Goal: Transaction & Acquisition: Purchase product/service

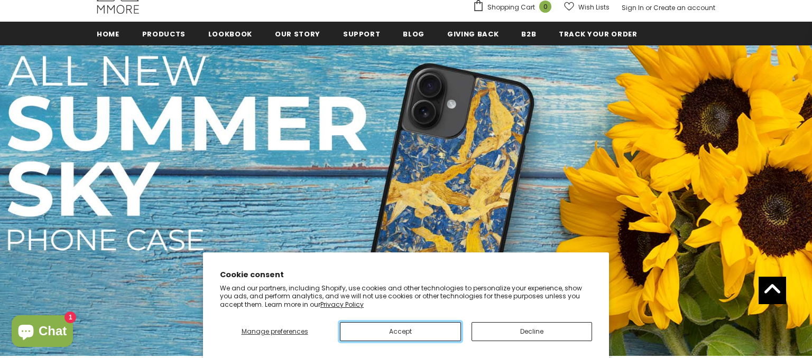
click at [405, 331] on button "Accept" at bounding box center [400, 331] width 120 height 19
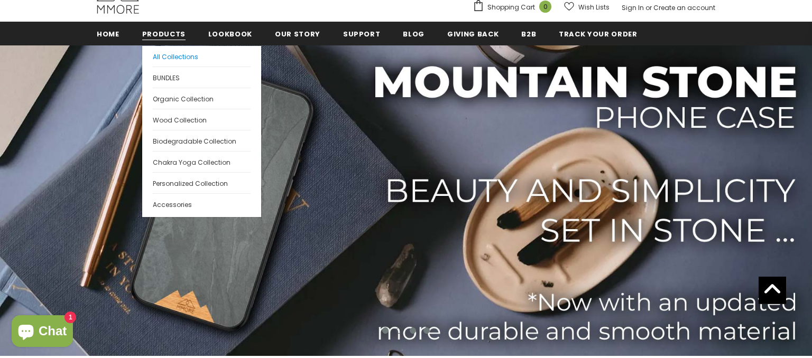
click at [158, 57] on span "All Collections" at bounding box center [175, 56] width 45 height 9
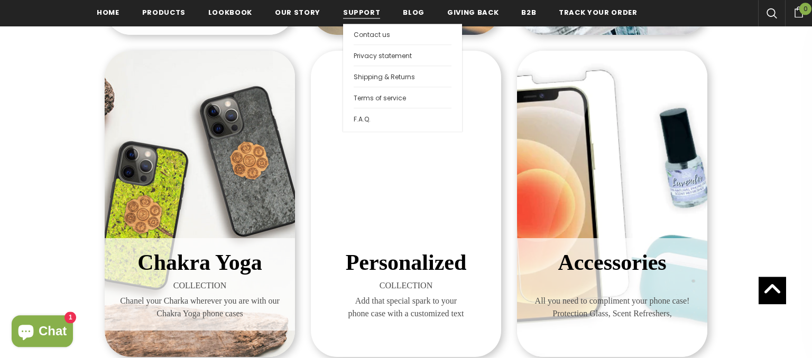
scroll to position [567, 0]
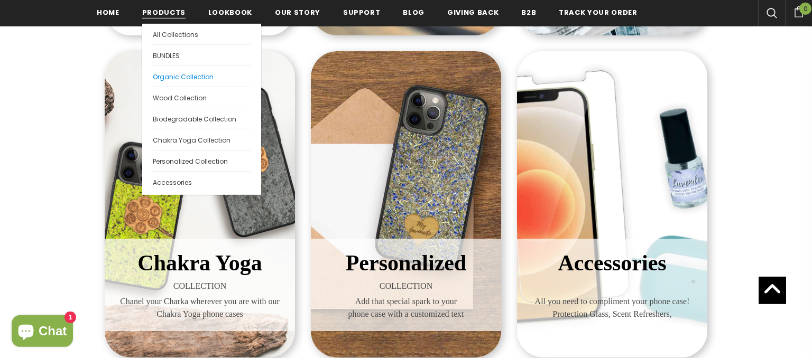
click at [164, 74] on span "Organic Collection" at bounding box center [183, 76] width 61 height 9
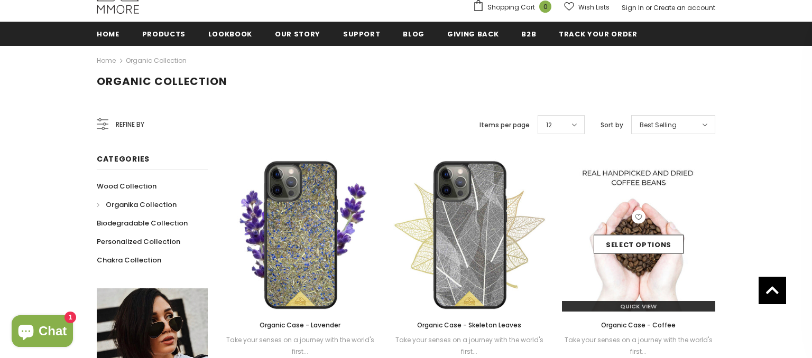
scroll to position [222, 0]
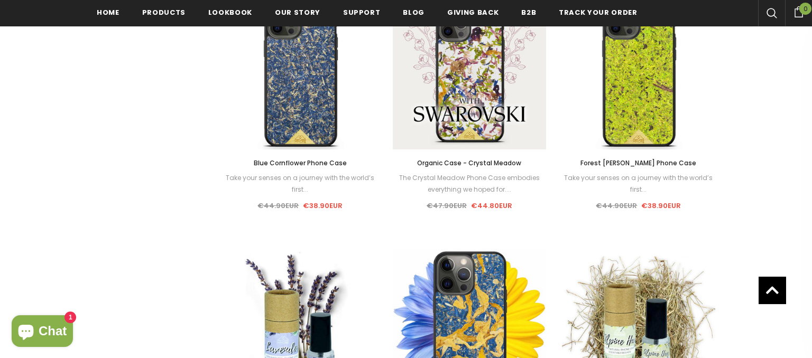
click at [780, 288] on link at bounding box center [771, 290] width 27 height 27
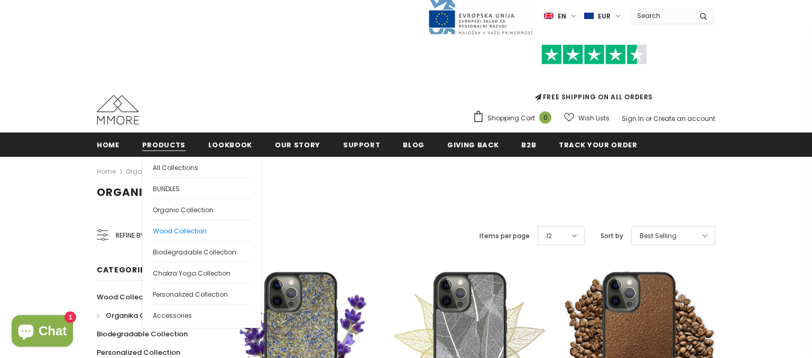
scroll to position [111, 0]
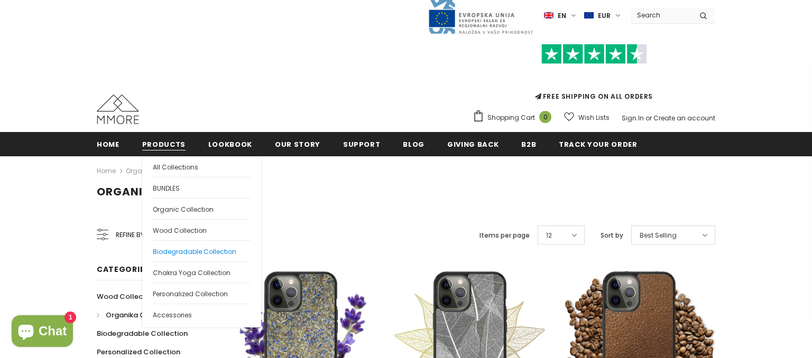
click at [207, 249] on span "Biodegradable Collection" at bounding box center [194, 251] width 83 height 9
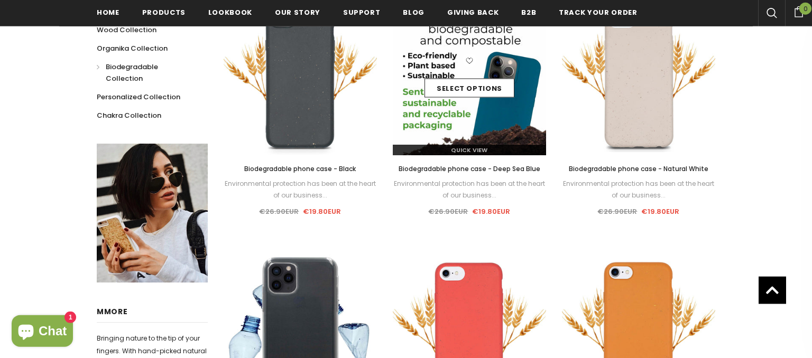
scroll to position [390, 0]
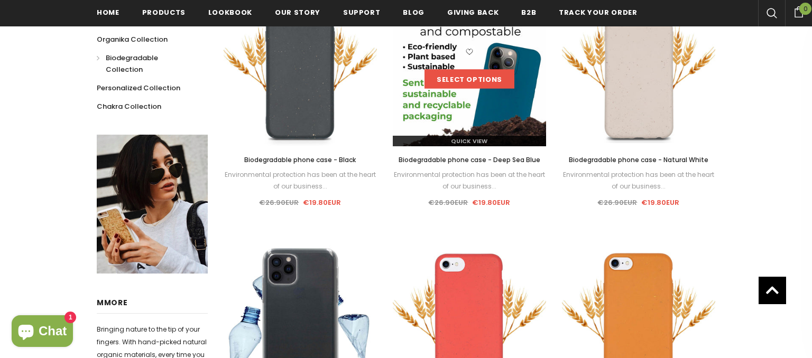
click at [465, 81] on link "Select options" at bounding box center [469, 79] width 90 height 19
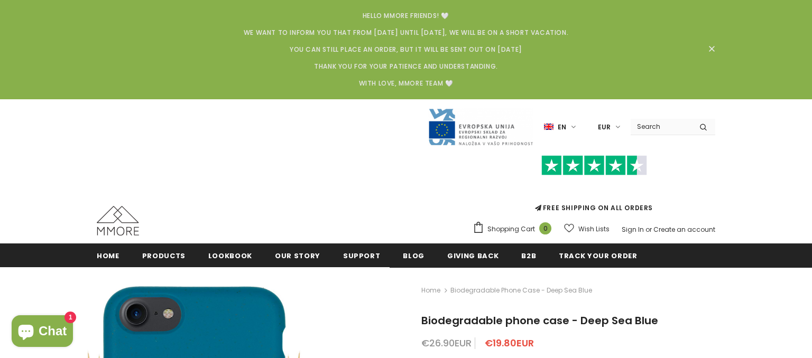
click at [711, 45] on icon at bounding box center [711, 48] width 9 height 9
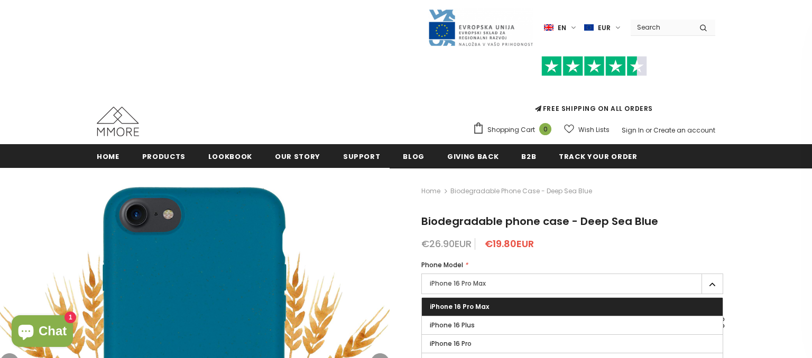
click at [651, 29] on input "Search Site" at bounding box center [660, 27] width 61 height 15
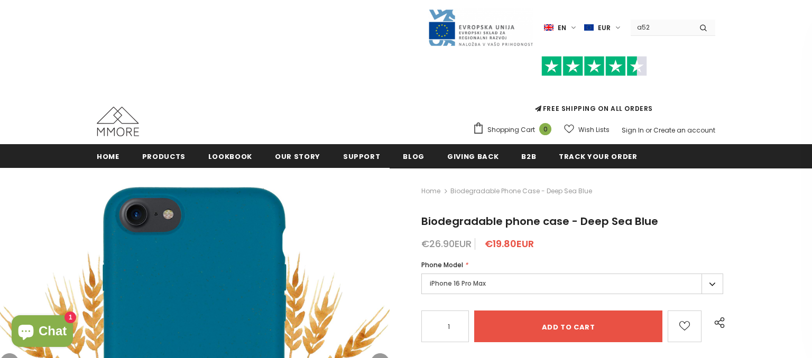
type input "a52"
click at [691, 20] on button "submit" at bounding box center [703, 28] width 24 height 16
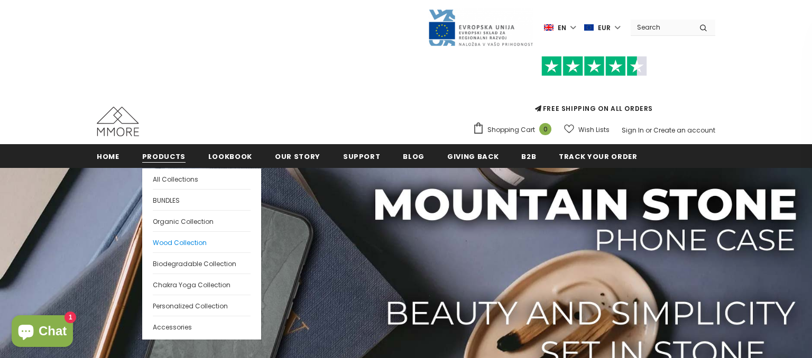
click at [176, 242] on span "Wood Collection" at bounding box center [180, 242] width 54 height 9
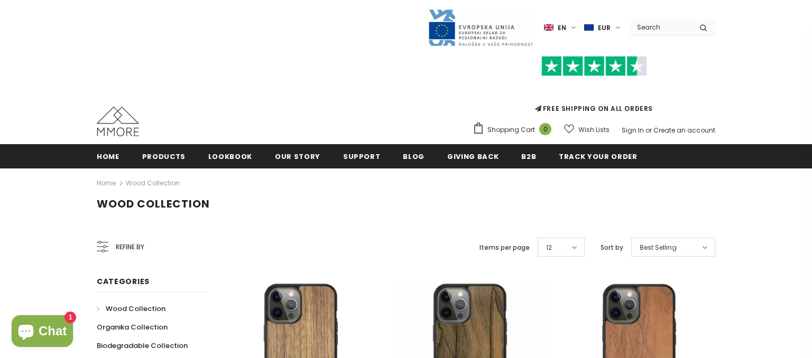
click at [667, 301] on img at bounding box center [638, 357] width 153 height 153
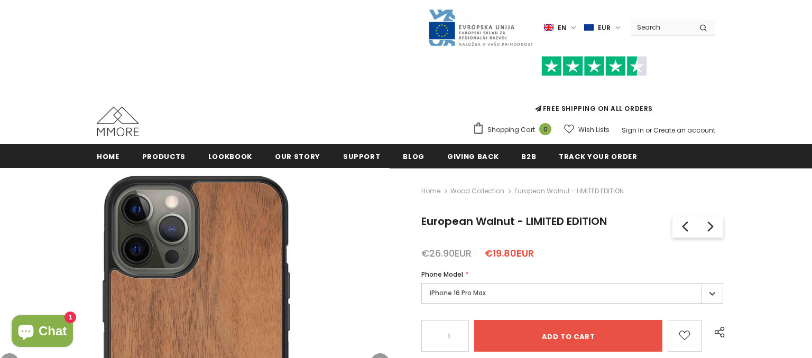
click at [544, 299] on label "iPhone 16 Pro Max" at bounding box center [572, 293] width 302 height 21
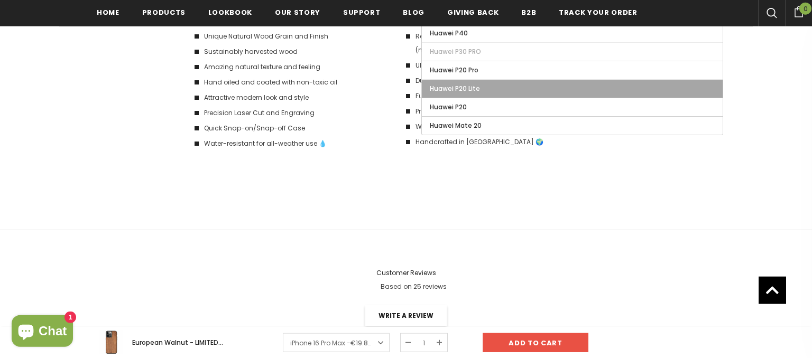
scroll to position [1785, 0]
